Goal: Browse casually

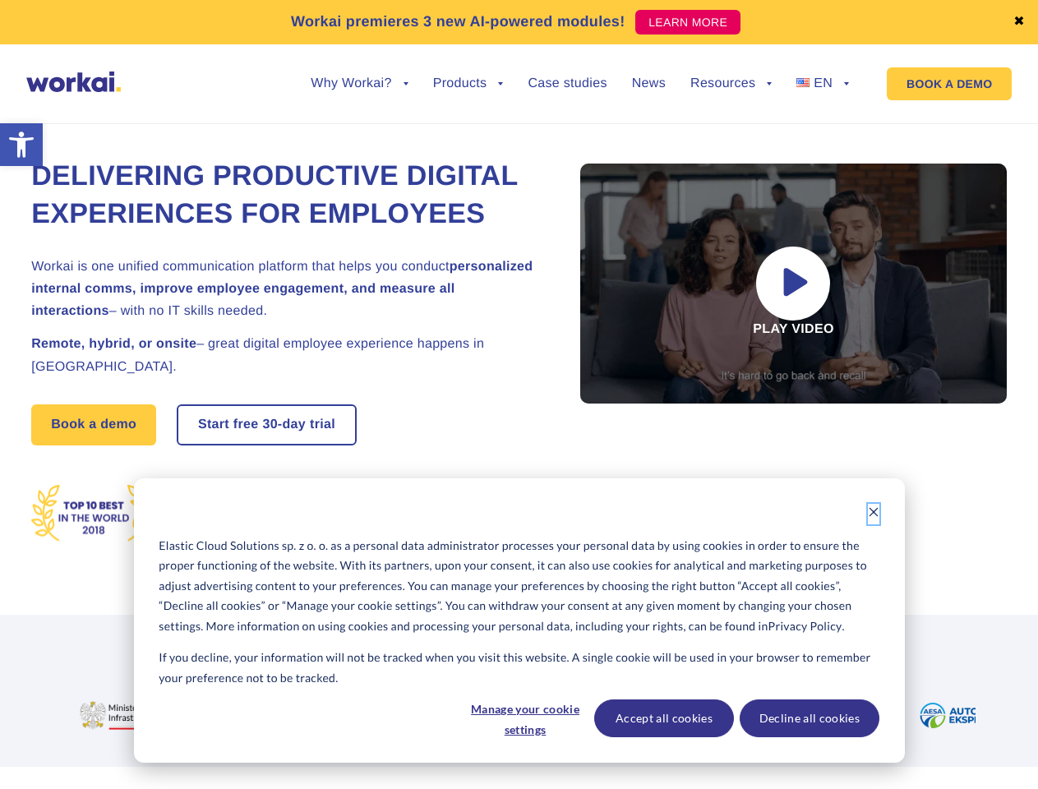
click at [874, 514] on icon "Dismiss cookie banner" at bounding box center [874, 512] width 12 height 12
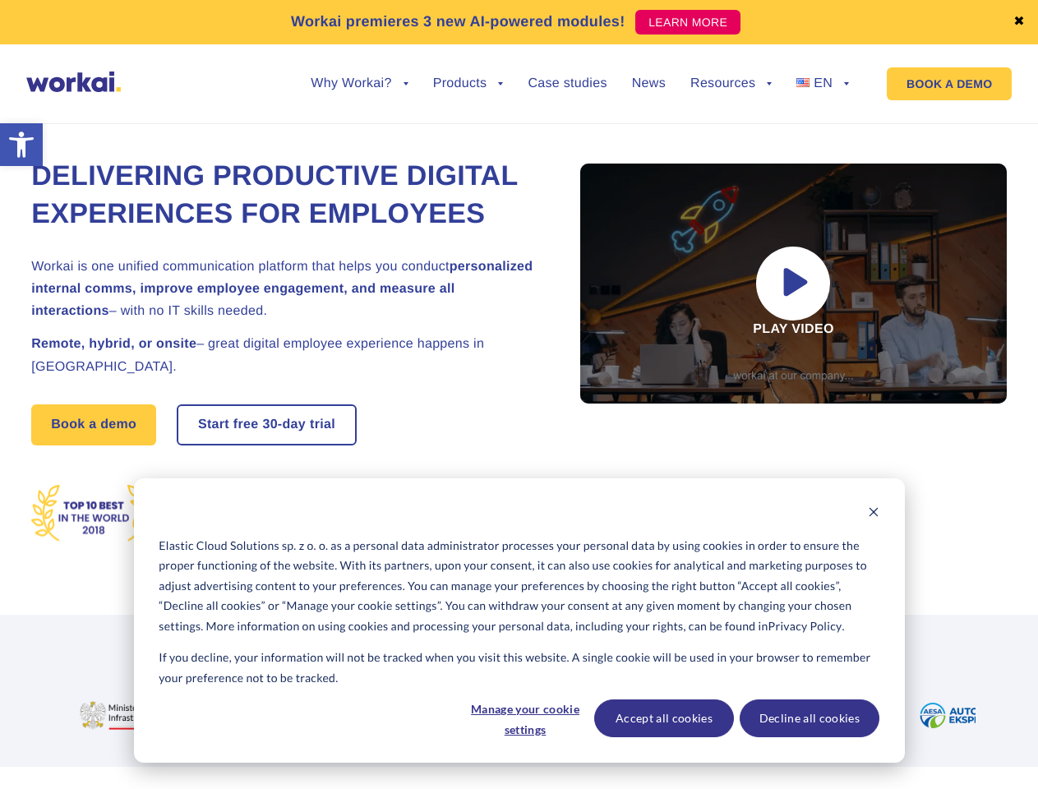
click at [524, 718] on img at bounding box center [480, 715] width 152 height 29
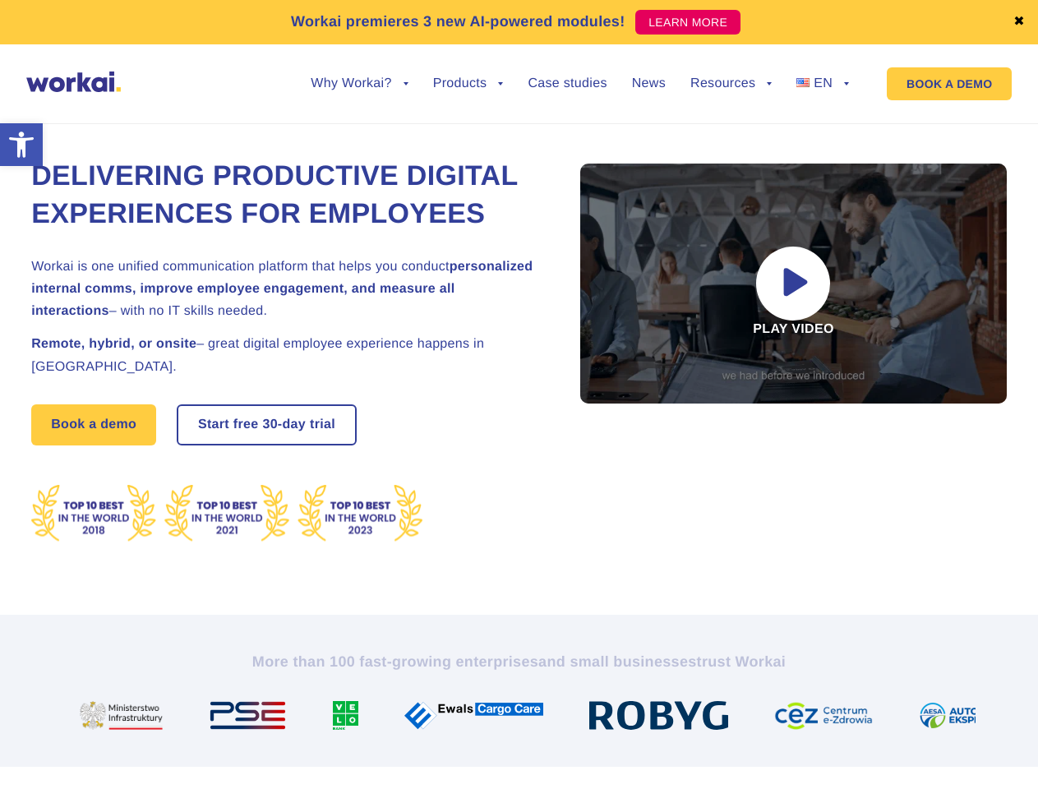
click at [663, 718] on img at bounding box center [665, 715] width 152 height 29
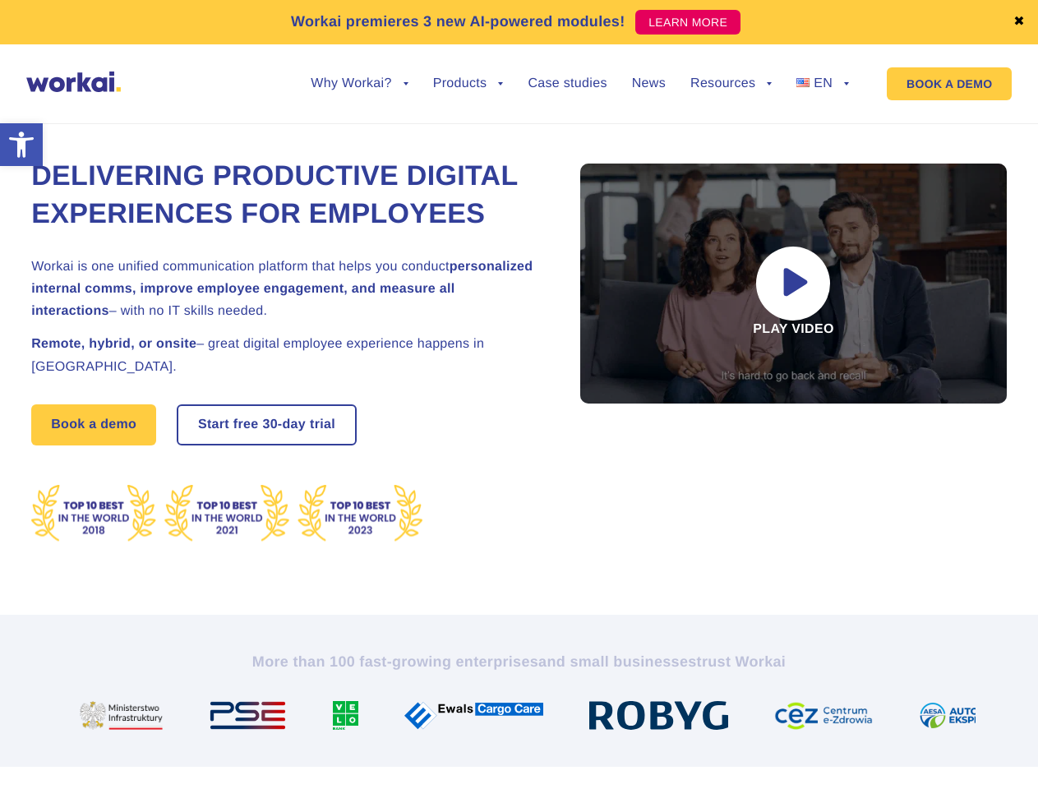
click at [809, 718] on img at bounding box center [830, 715] width 112 height 29
click at [1019, 22] on link "✖" at bounding box center [1019, 22] width 12 height 13
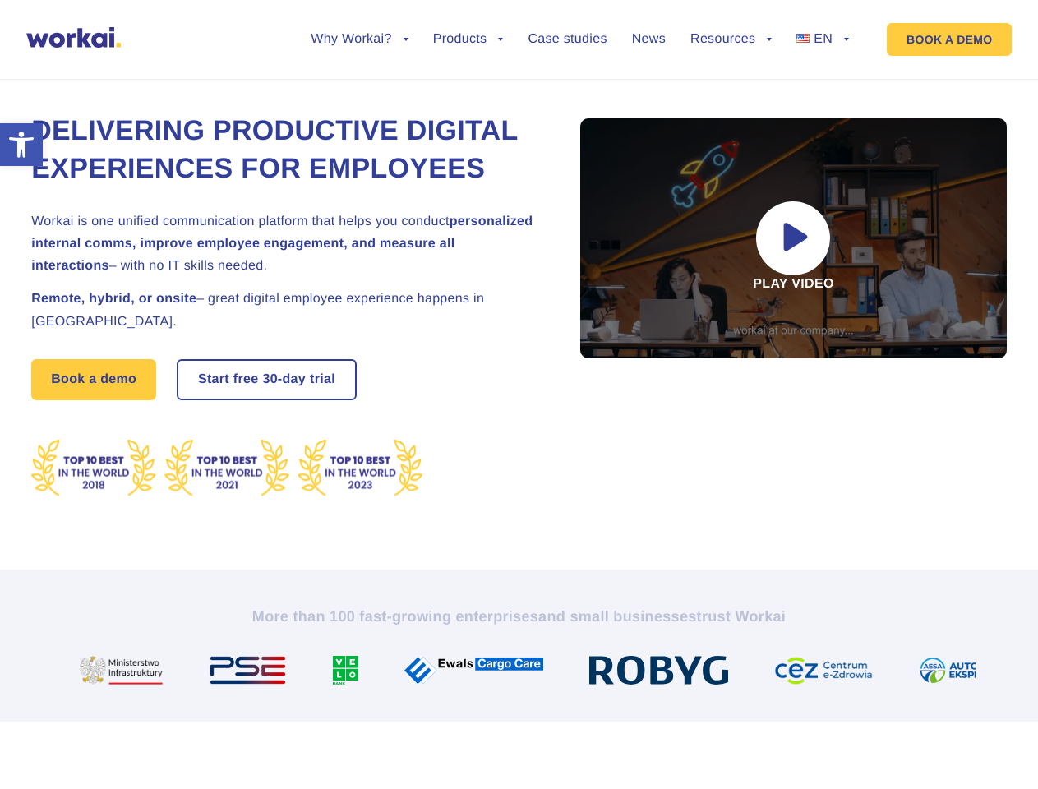
click at [359, 96] on div "Delivering Productive Digital Experiences for Employees Workai is one unified c…" at bounding box center [519, 305] width 976 height 528
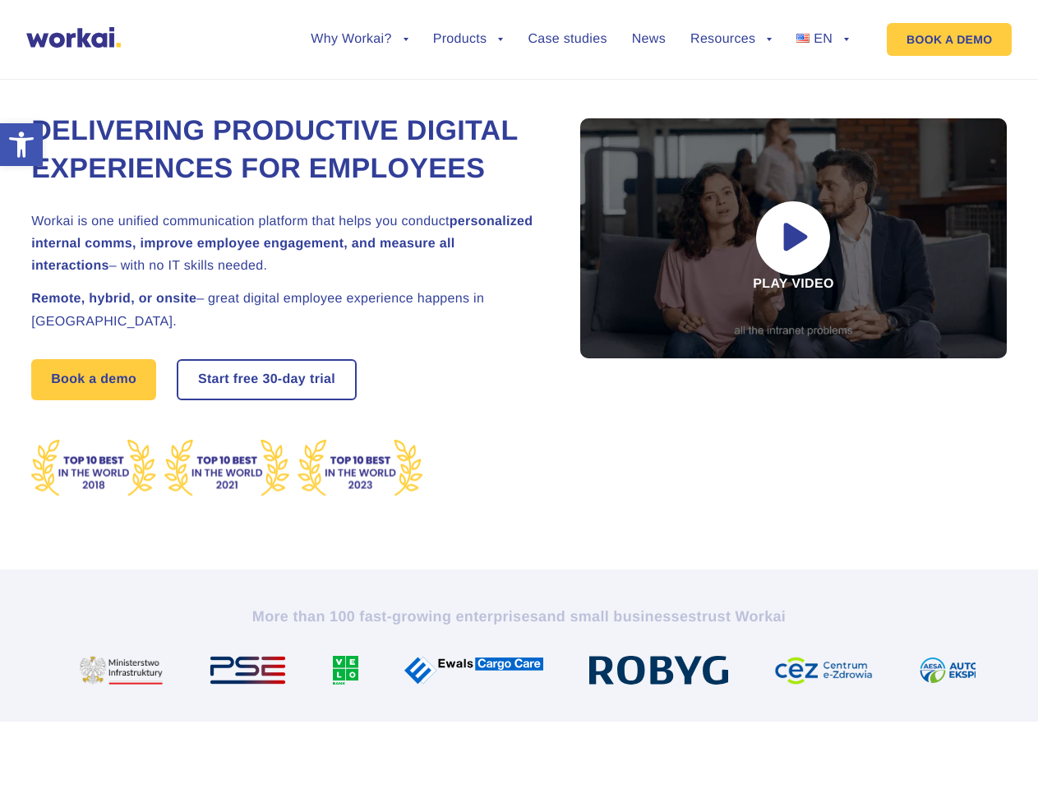
click at [359, 84] on div "Delivering Productive Digital Experiences for Employees Workai is one unified c…" at bounding box center [519, 305] width 976 height 528
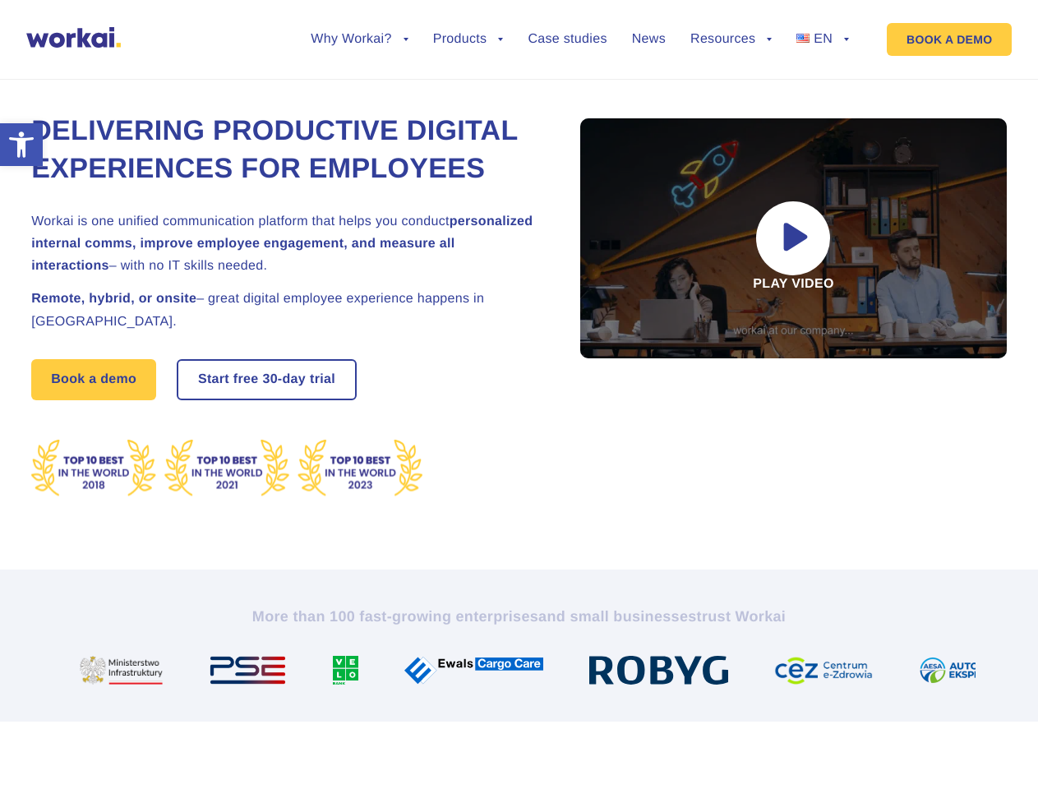
click at [468, 96] on div "Delivering Productive Digital Experiences for Employees Workai is one unified c…" at bounding box center [519, 305] width 976 height 528
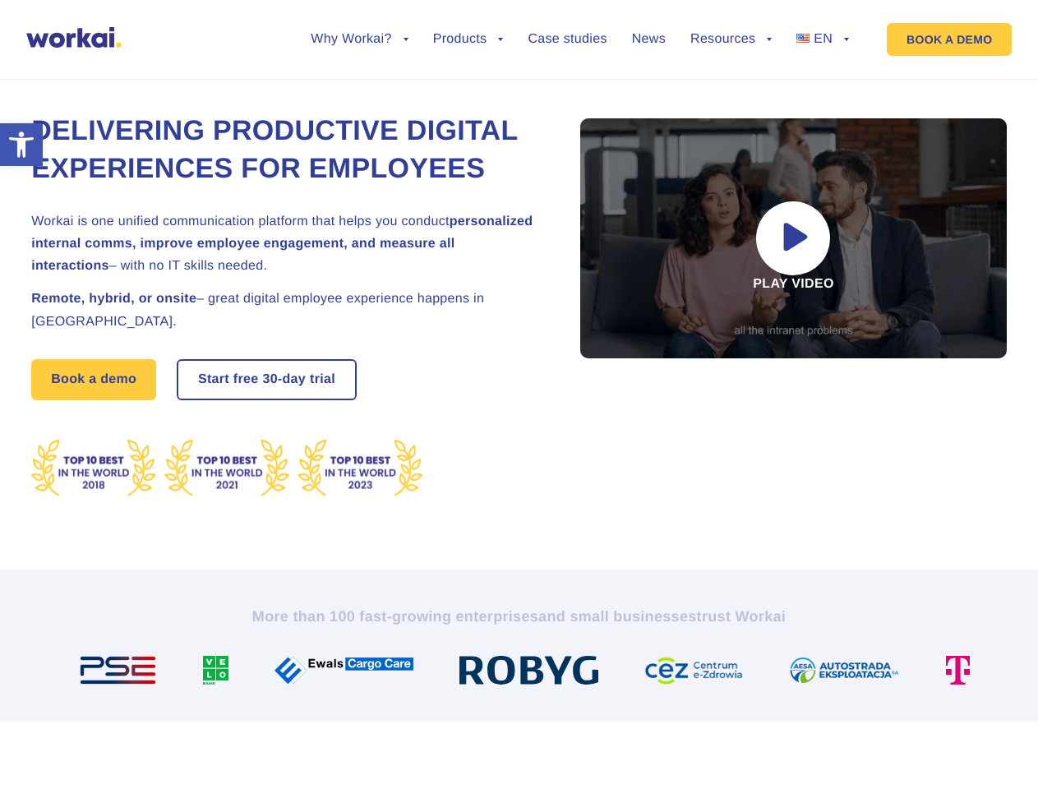
click at [731, 96] on div "Delivering Productive Digital Experiences for Employees Workai is one unified c…" at bounding box center [519, 305] width 976 height 528
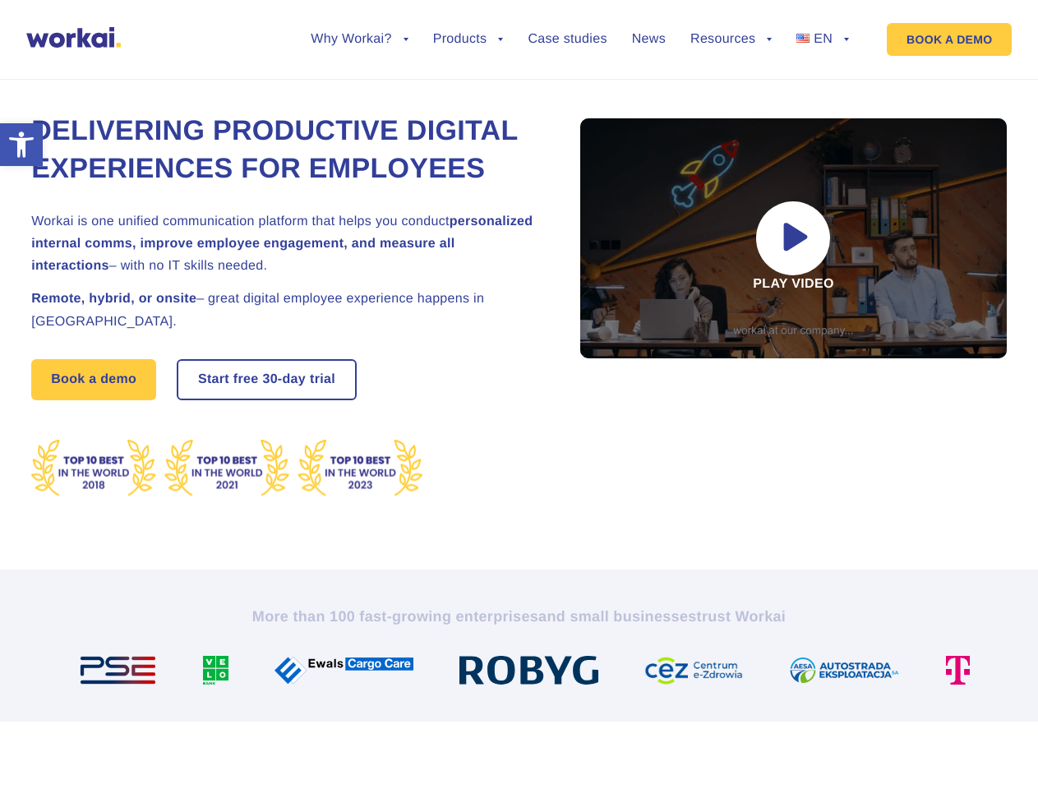
click at [731, 84] on div "Delivering Productive Digital Experiences for Employees Workai is one unified c…" at bounding box center [519, 305] width 976 height 528
